Goal: Task Accomplishment & Management: Complete application form

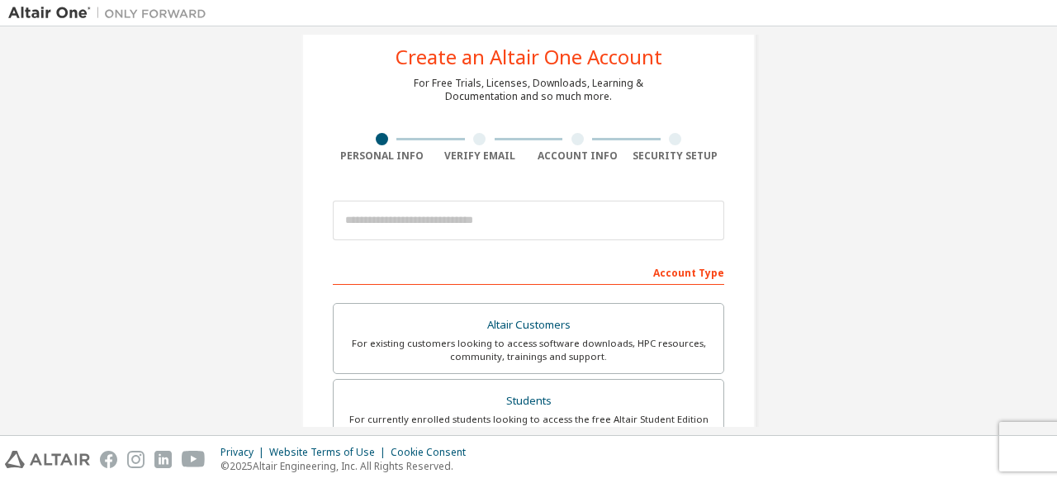
scroll to position [38, 0]
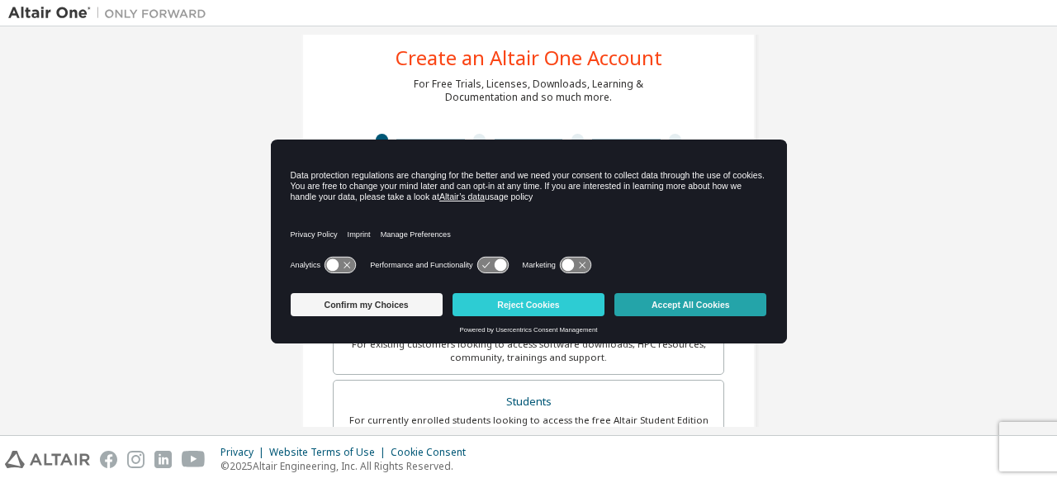
click at [701, 305] on button "Accept All Cookies" at bounding box center [690, 304] width 152 height 23
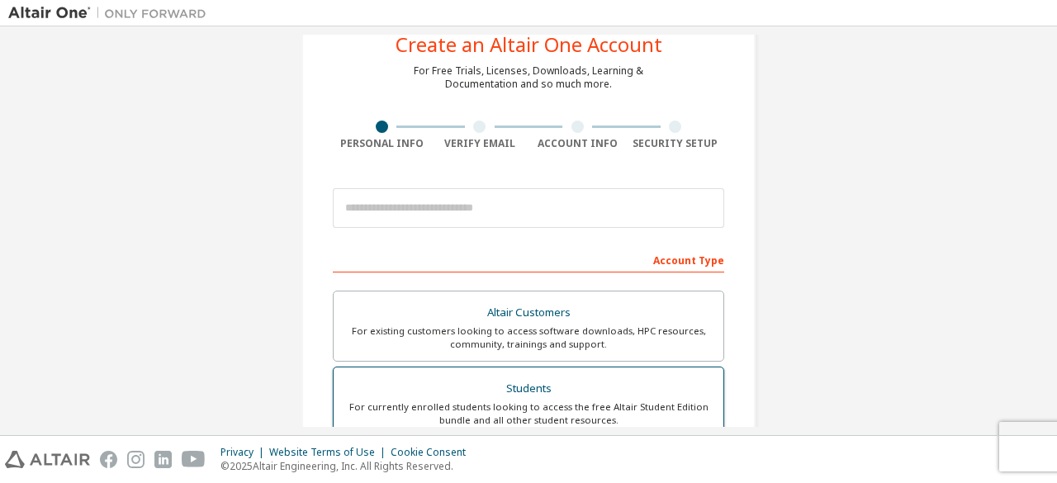
scroll to position [0, 0]
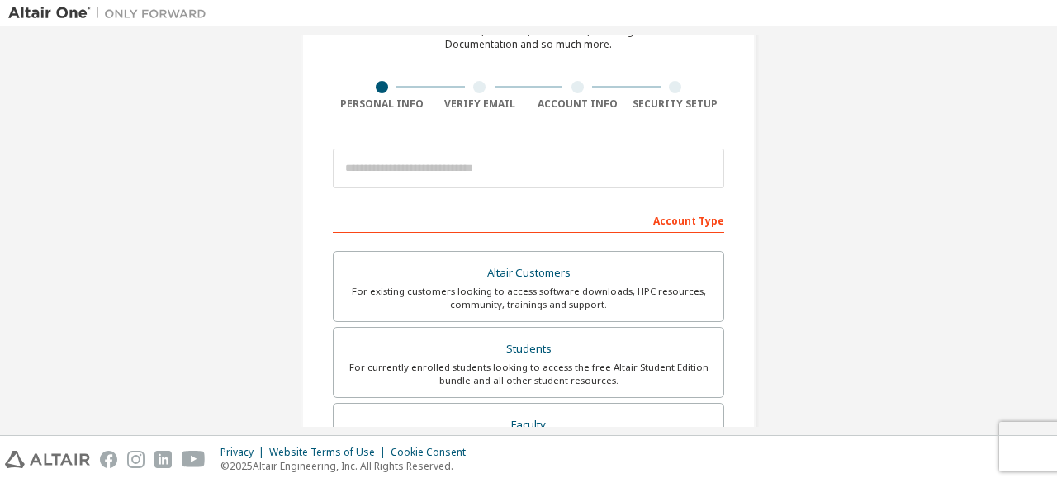
scroll to position [90, 0]
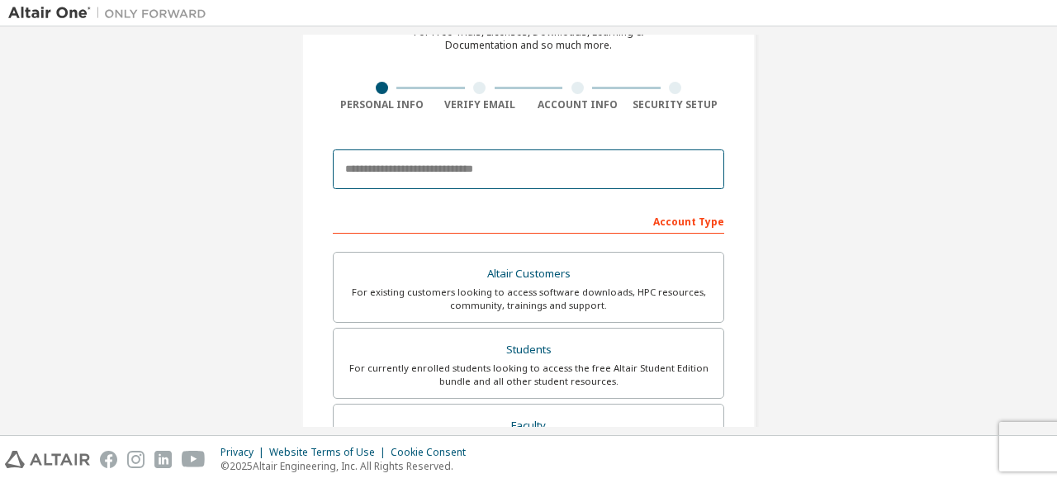
click at [651, 176] on input "email" at bounding box center [528, 169] width 391 height 40
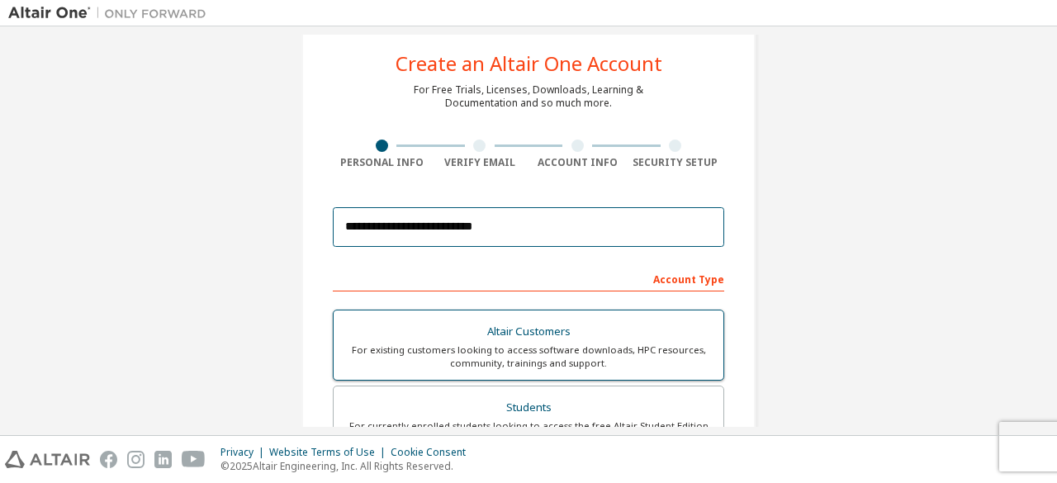
scroll to position [0, 0]
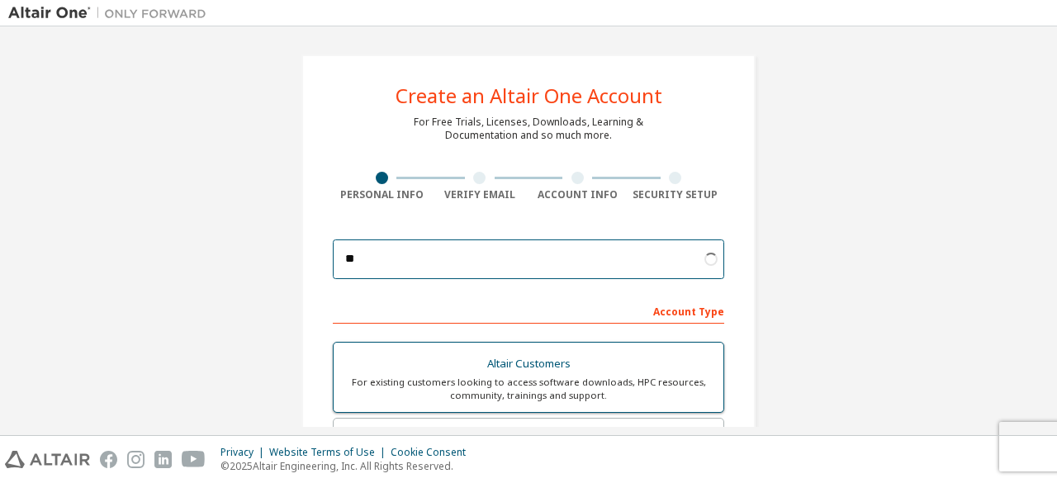
type input "*"
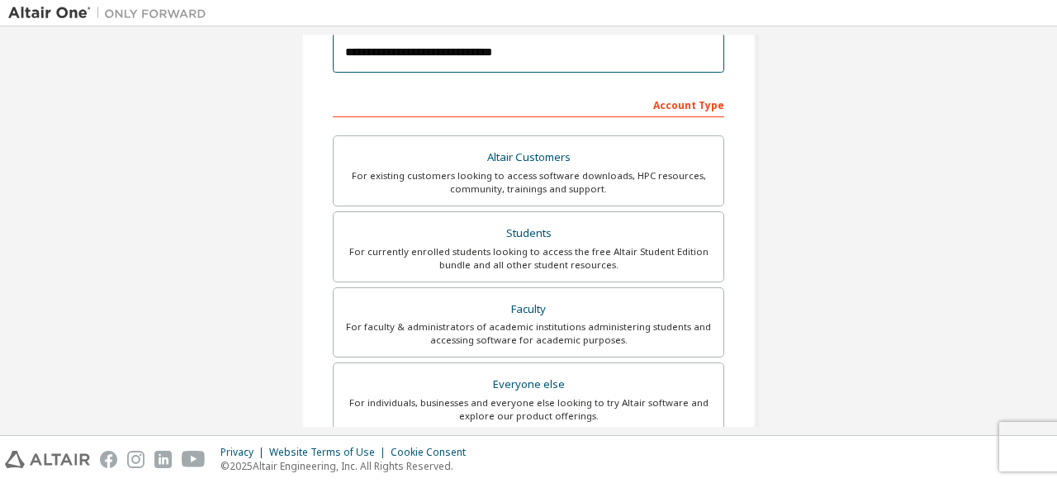
scroll to position [207, 0]
type input "**********"
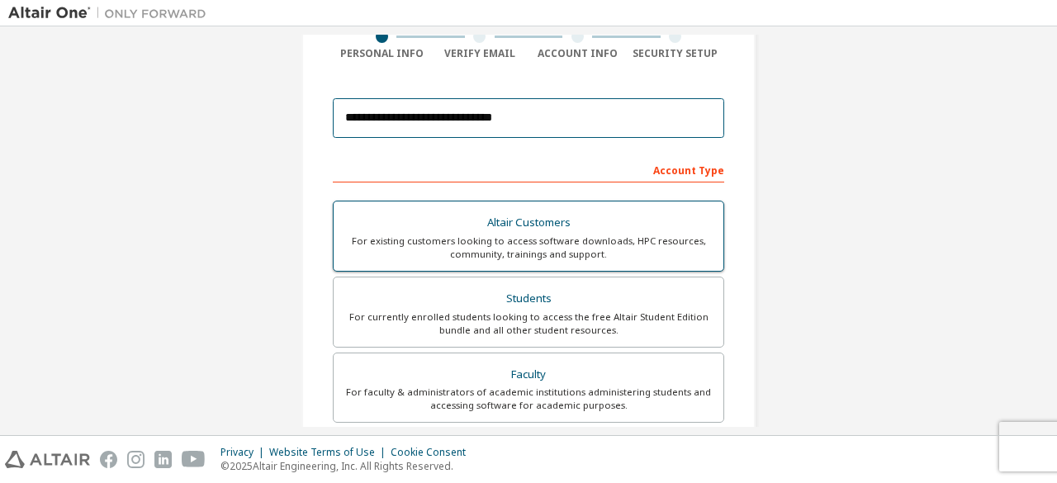
scroll to position [141, 0]
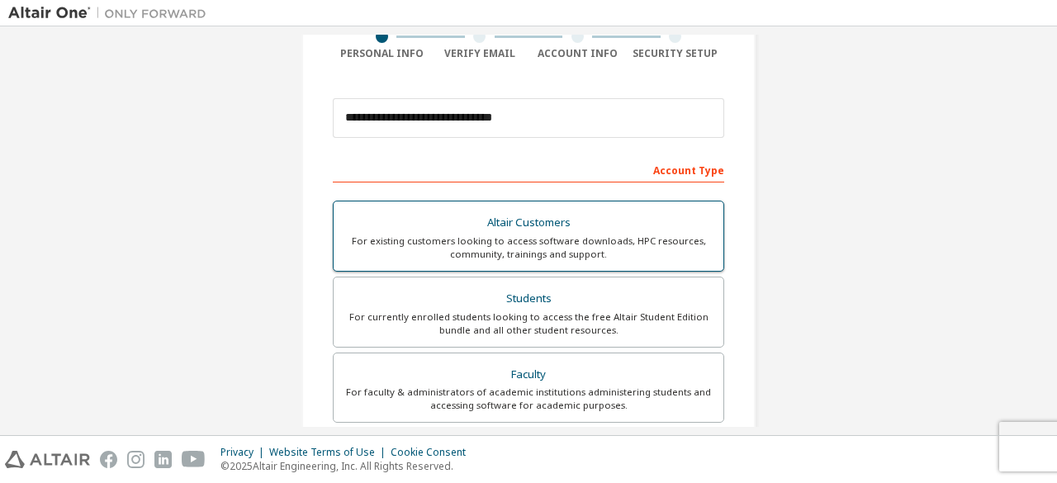
click at [668, 236] on div "For existing customers looking to access software downloads, HPC resources, com…" at bounding box center [528, 247] width 370 height 26
click at [636, 237] on div "For existing customers looking to access software downloads, HPC resources, com…" at bounding box center [528, 247] width 370 height 26
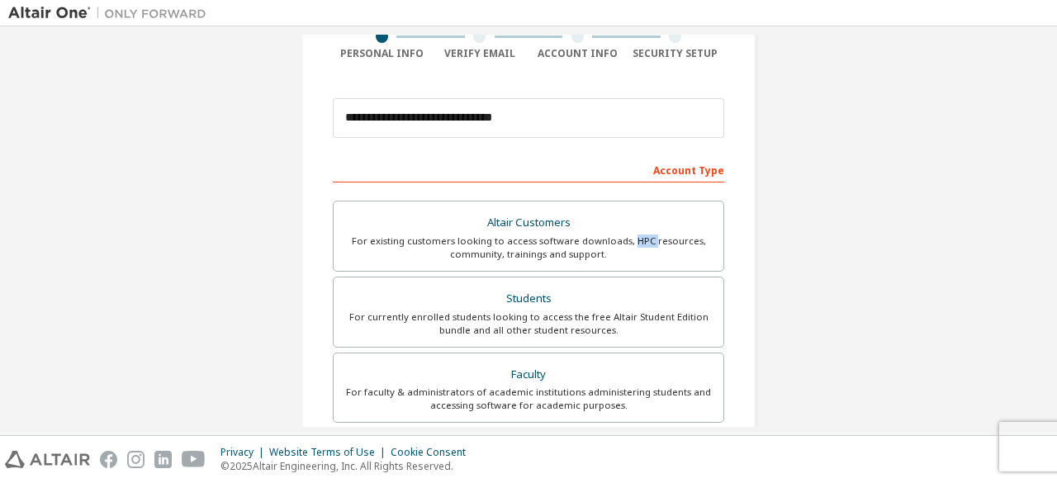
click at [824, 64] on div "**********" at bounding box center [528, 330] width 1040 height 874
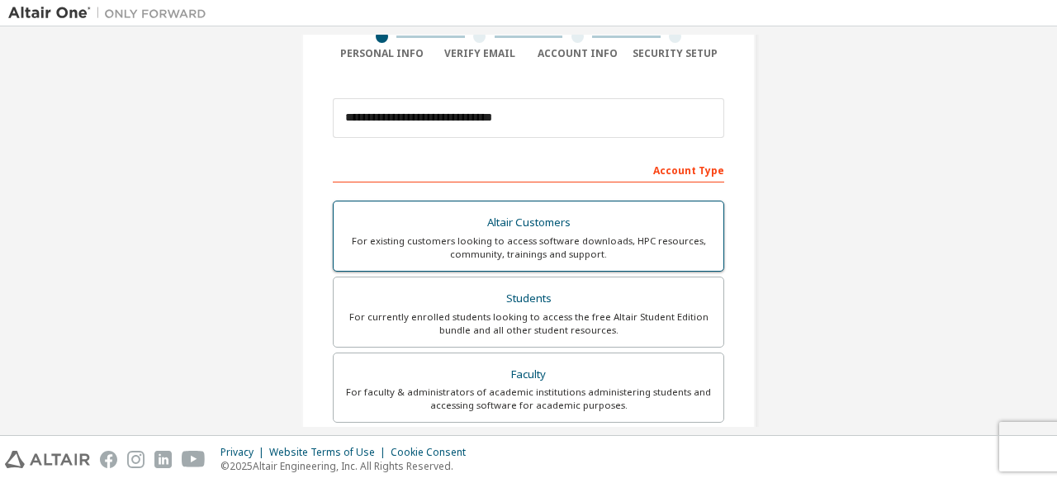
click at [604, 225] on div "Altair Customers" at bounding box center [528, 222] width 370 height 23
click at [603, 222] on div "Altair Customers" at bounding box center [528, 222] width 370 height 23
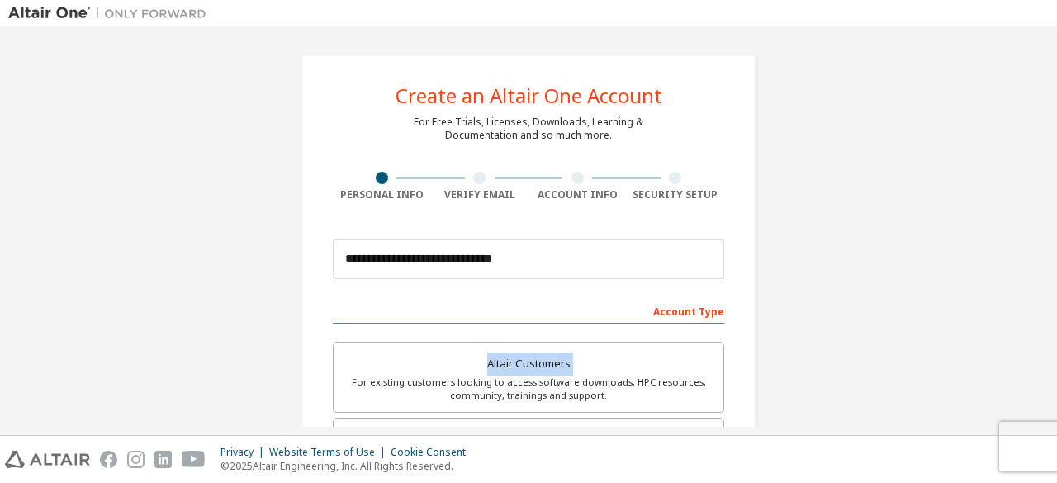
scroll to position [477, 0]
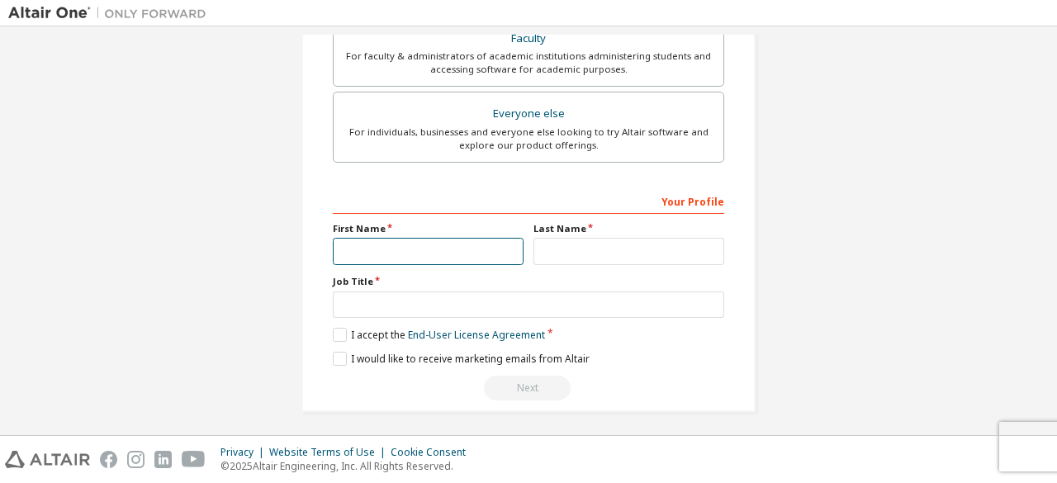
click at [447, 246] on input "text" at bounding box center [428, 251] width 191 height 27
type input "**********"
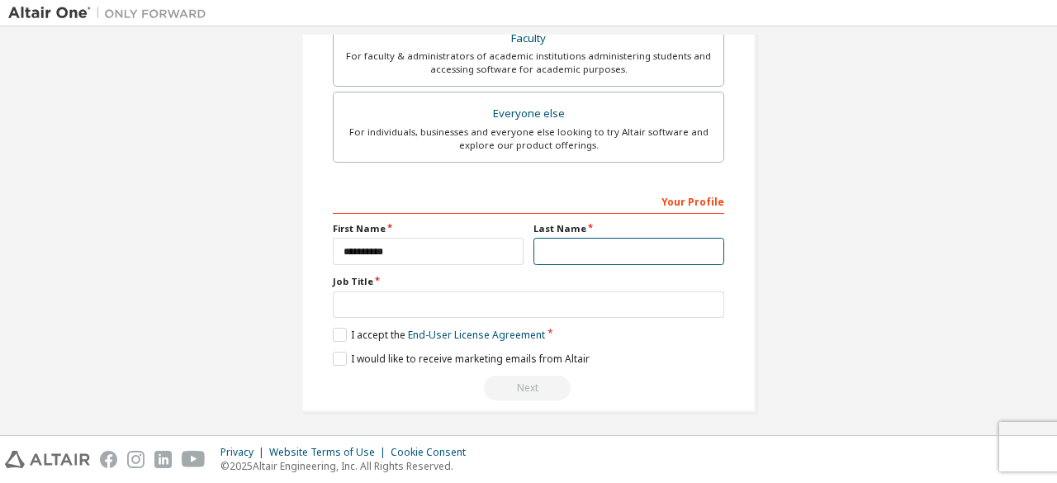
click at [550, 245] on input "text" at bounding box center [628, 251] width 191 height 27
type input "*****"
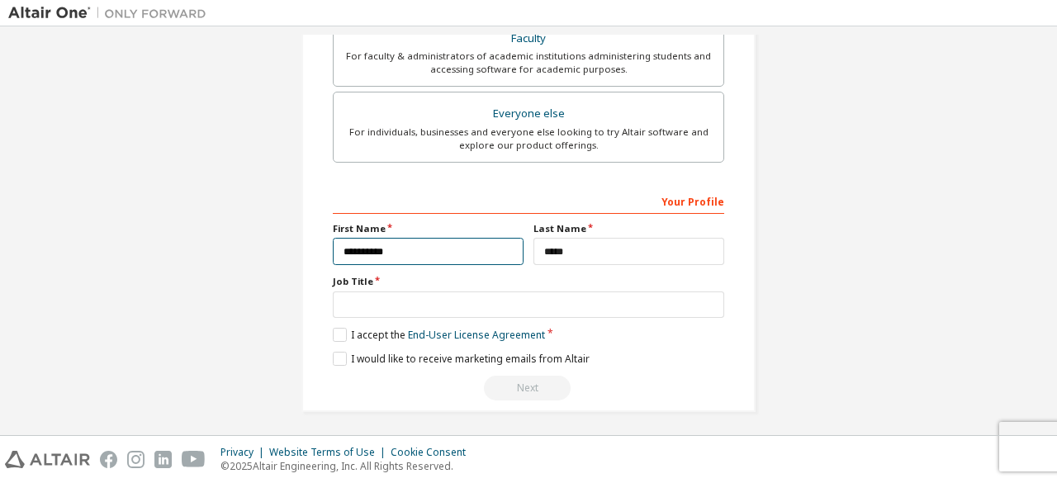
click at [477, 242] on input "**********" at bounding box center [428, 251] width 191 height 27
type input "**********"
click at [338, 332] on label "I accept the End-User License Agreement" at bounding box center [439, 335] width 212 height 14
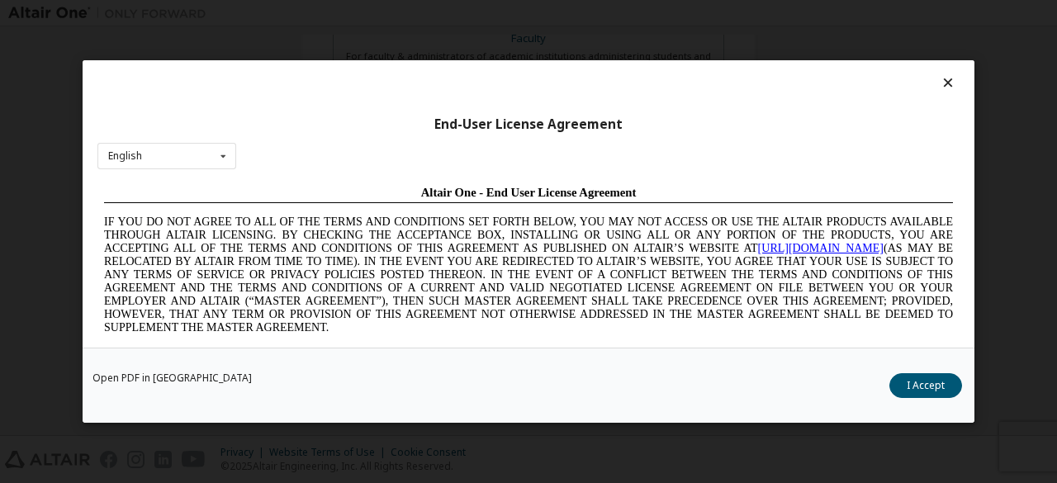
scroll to position [0, 0]
click at [229, 149] on icon at bounding box center [223, 157] width 21 height 26
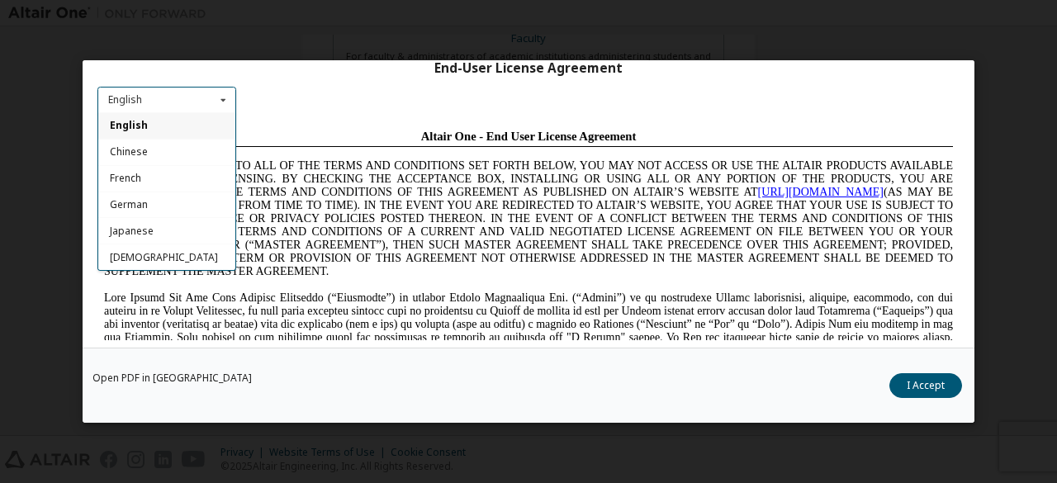
click at [222, 102] on icon at bounding box center [223, 101] width 21 height 26
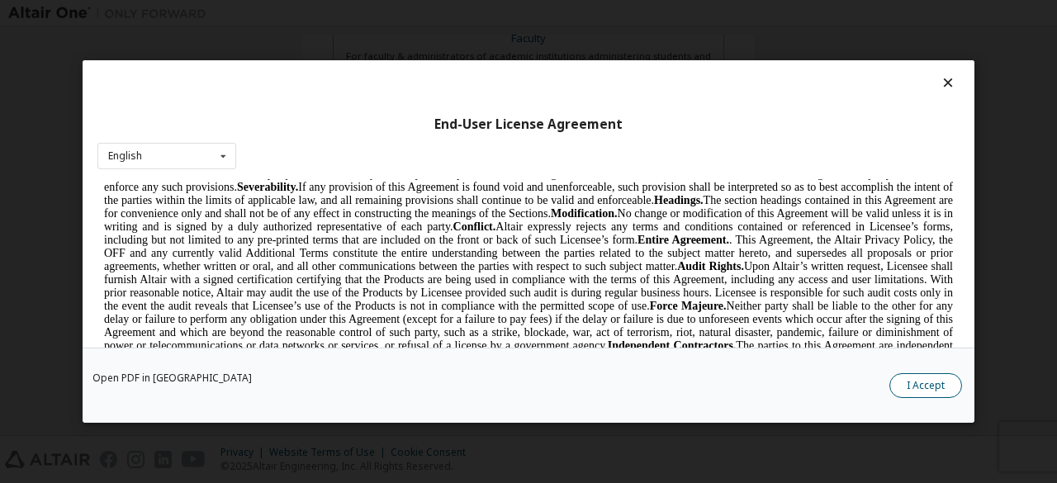
scroll to position [3934, 0]
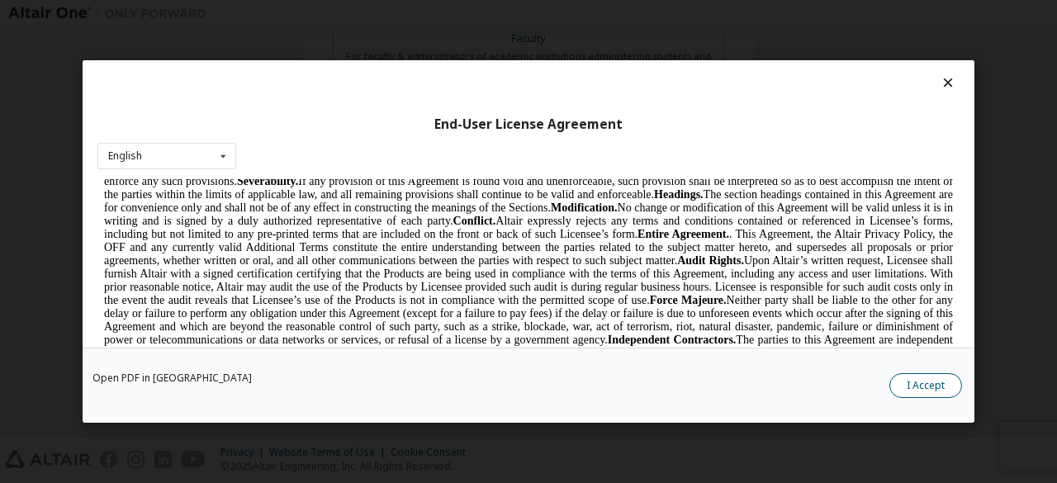
click at [940, 386] on button "I Accept" at bounding box center [925, 385] width 73 height 25
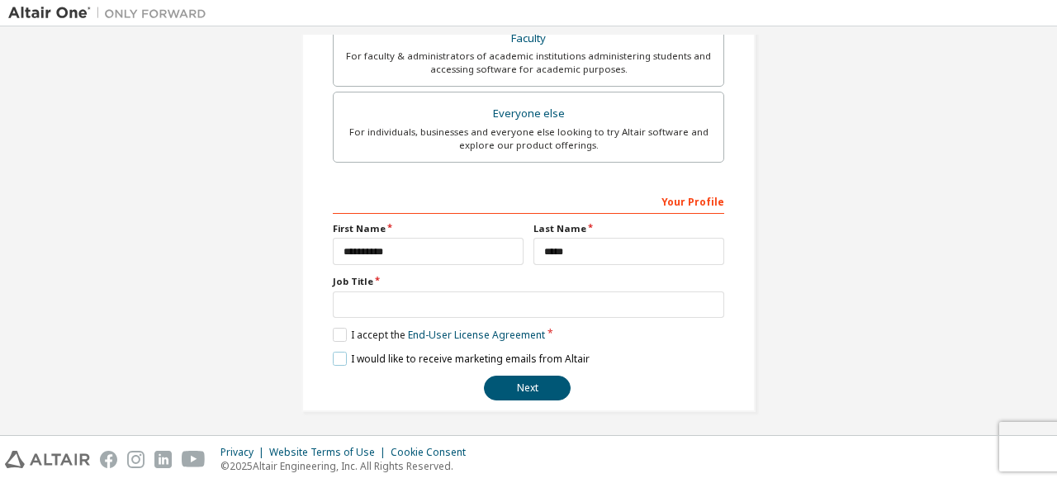
click at [337, 357] on label "I would like to receive marketing emails from Altair" at bounding box center [461, 359] width 257 height 14
click at [525, 389] on button "Next" at bounding box center [527, 388] width 87 height 25
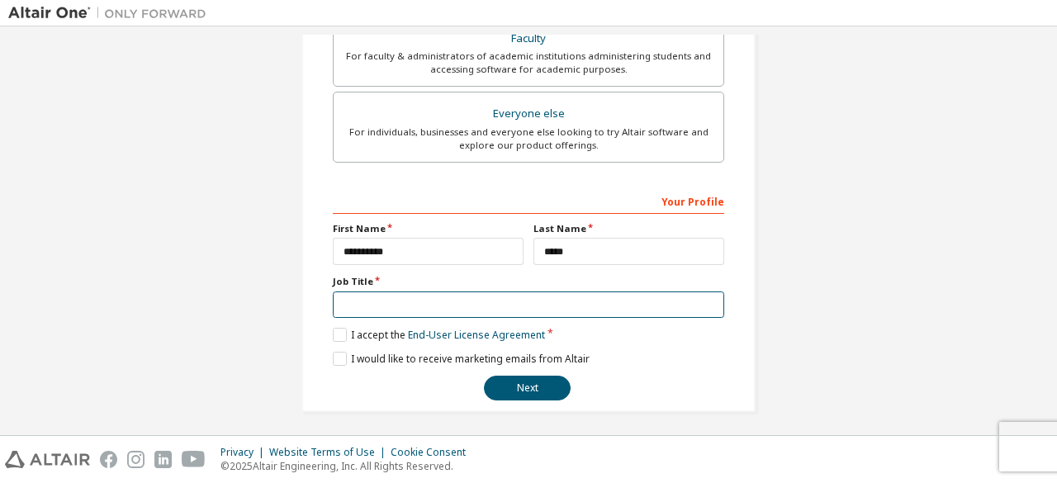
click at [373, 303] on input "text" at bounding box center [528, 304] width 391 height 27
type input "*"
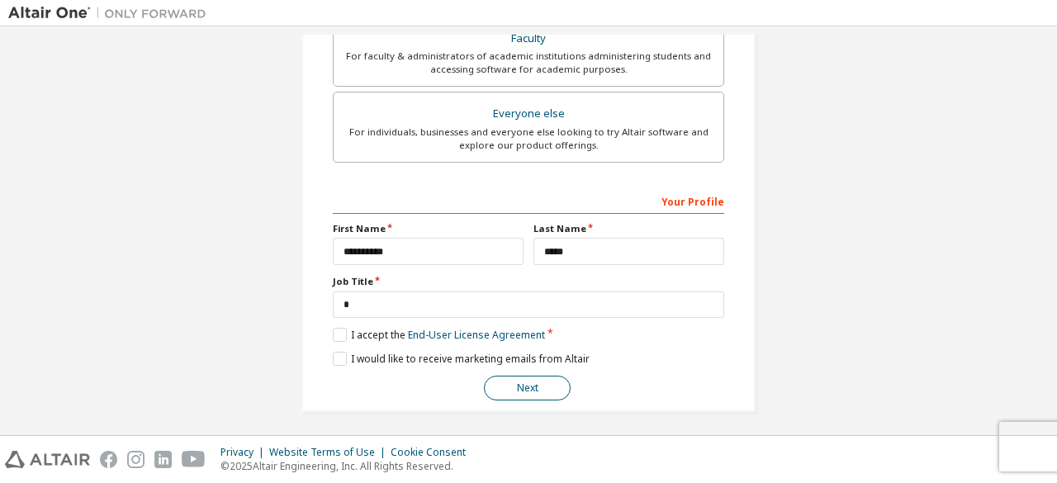
click at [518, 378] on button "Next" at bounding box center [527, 388] width 87 height 25
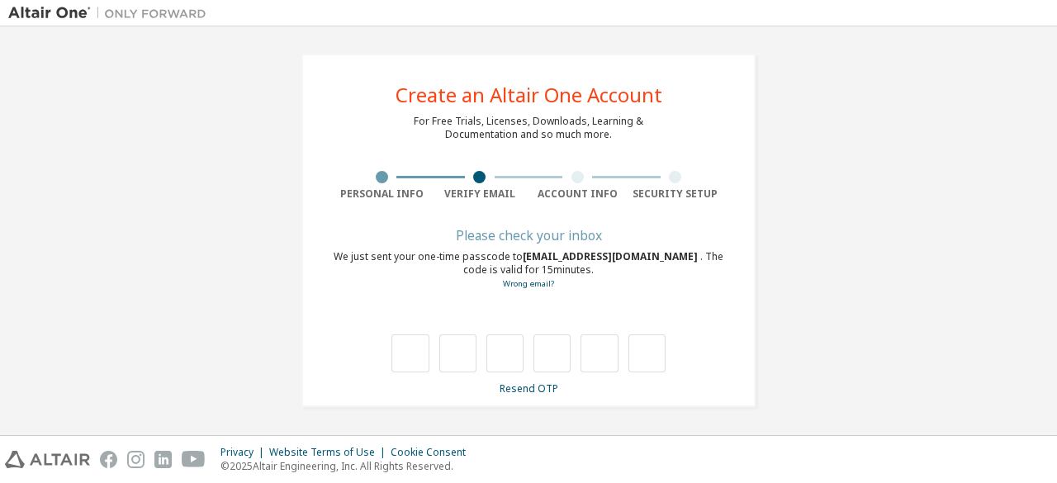
scroll to position [0, 0]
click at [527, 391] on link "Resend OTP" at bounding box center [528, 389] width 59 height 14
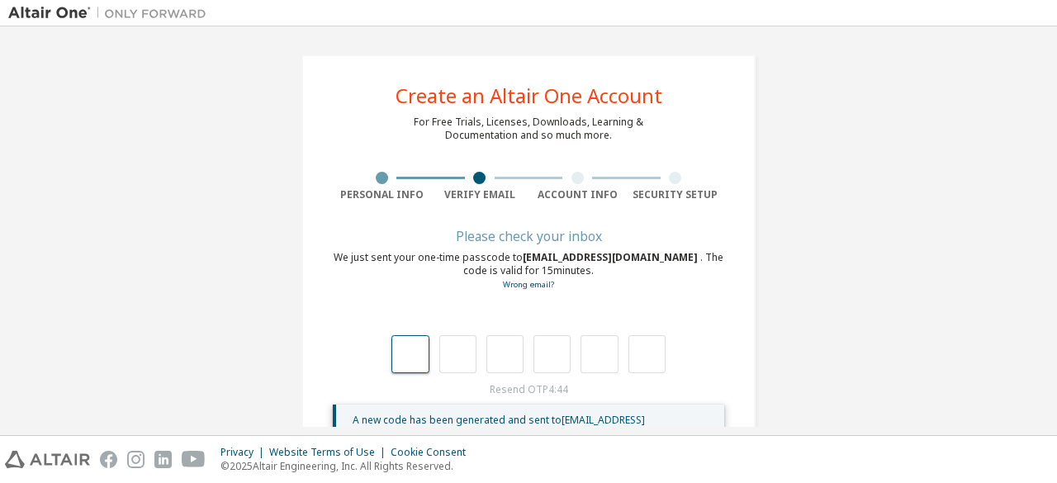
click at [413, 349] on input "text" at bounding box center [409, 354] width 37 height 38
type input "*"
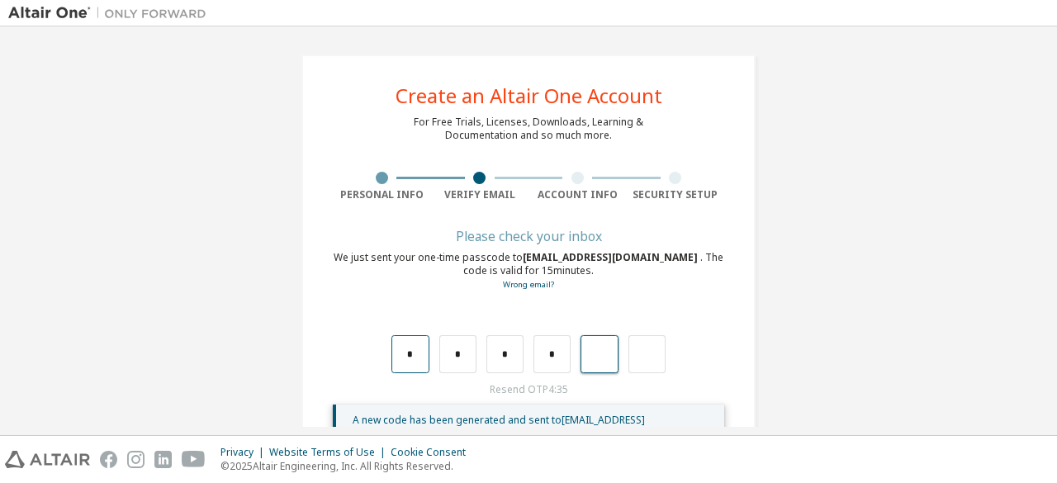
type input "*"
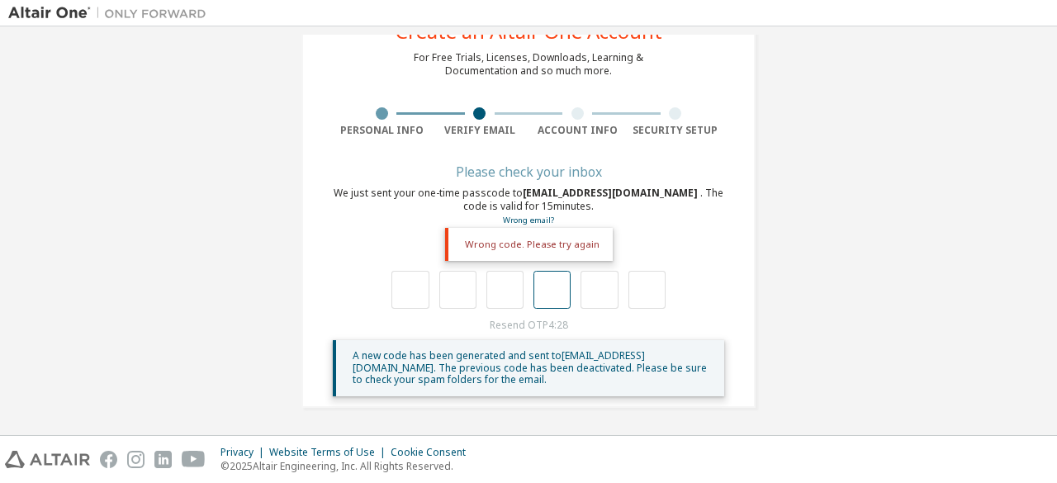
scroll to position [64, 0]
type input "*"
click at [410, 286] on input "*" at bounding box center [409, 291] width 37 height 38
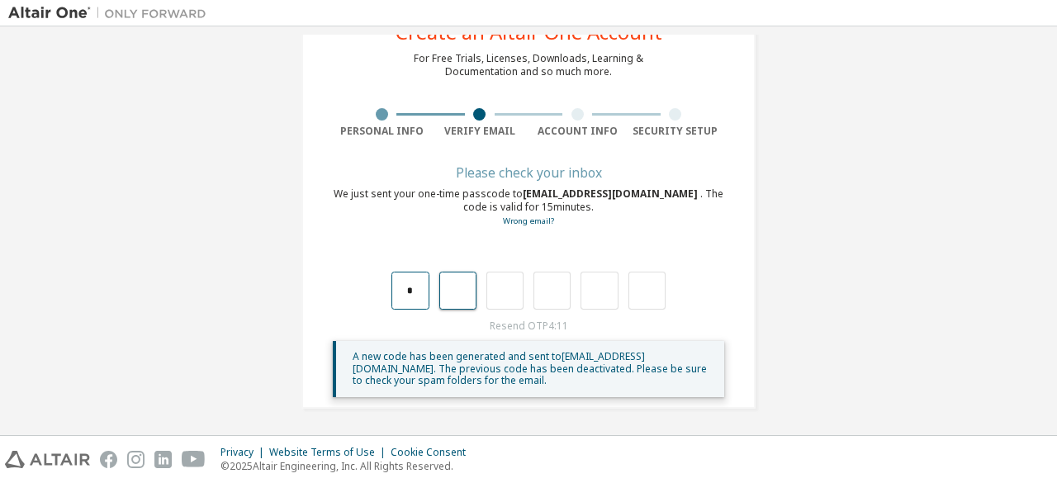
type input "*"
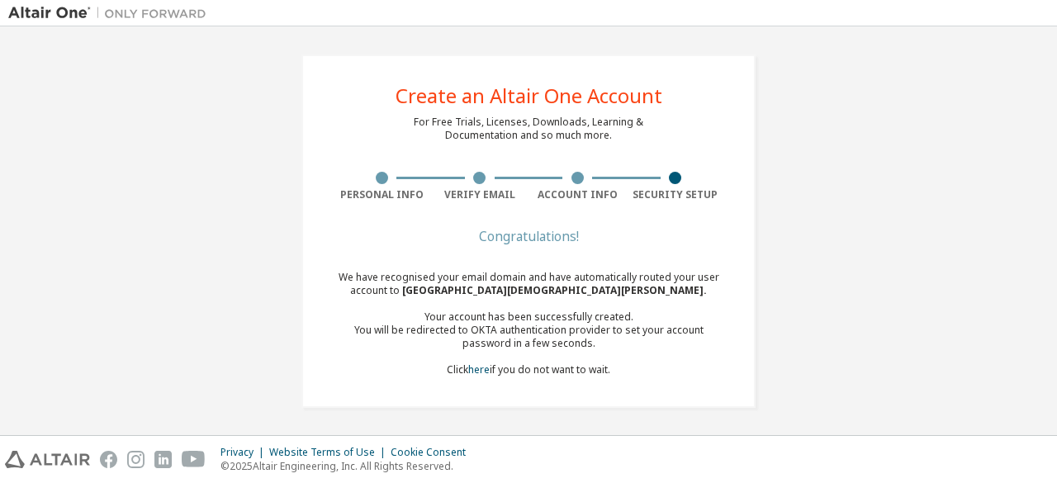
scroll to position [0, 0]
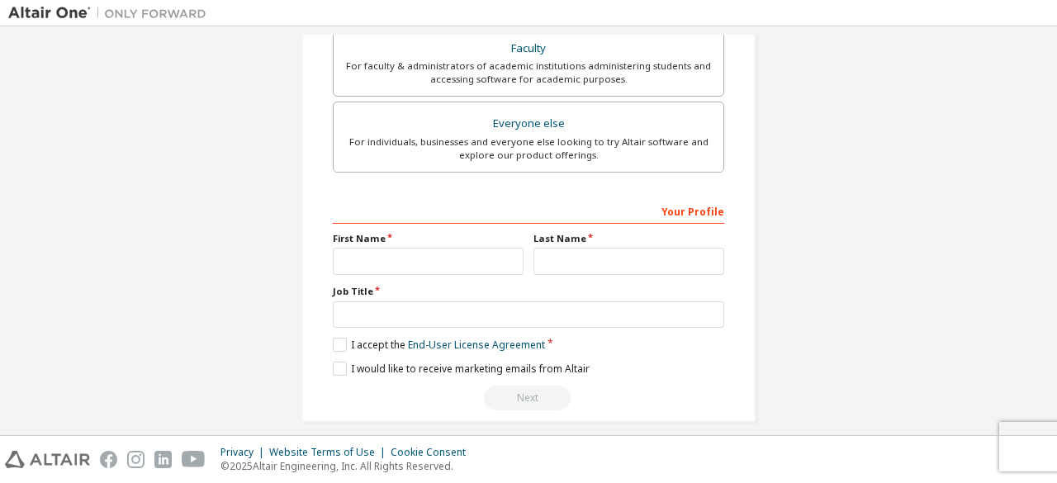
scroll to position [477, 0]
